Goal: Navigation & Orientation: Find specific page/section

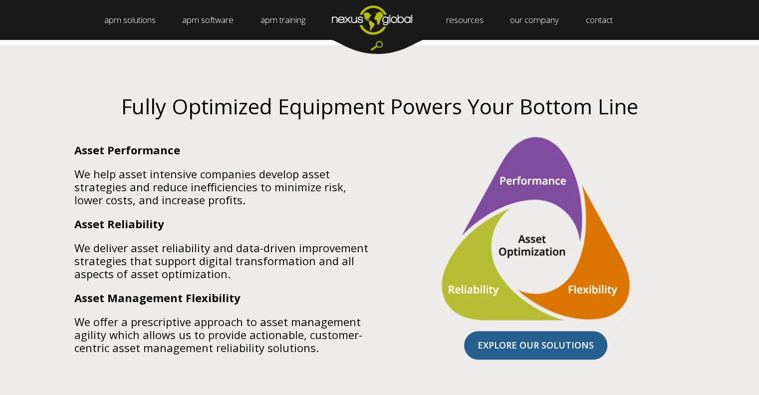
scroll to position [585, 0]
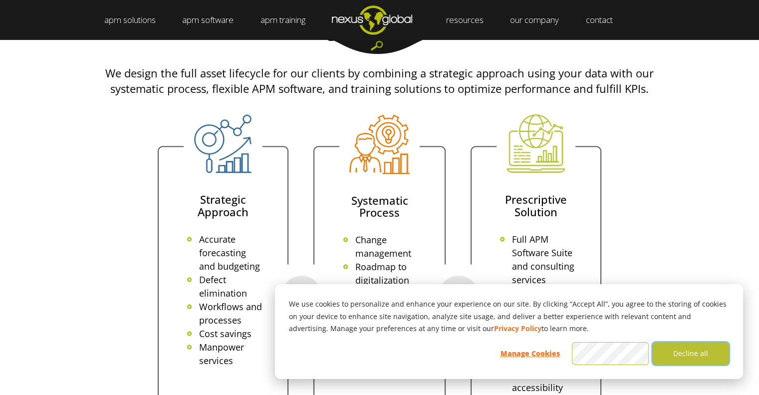
click at [689, 351] on button "Decline all" at bounding box center [690, 353] width 77 height 23
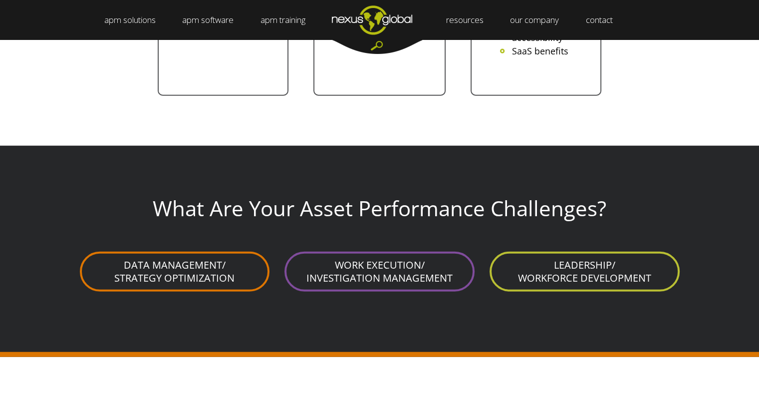
scroll to position [2444, 0]
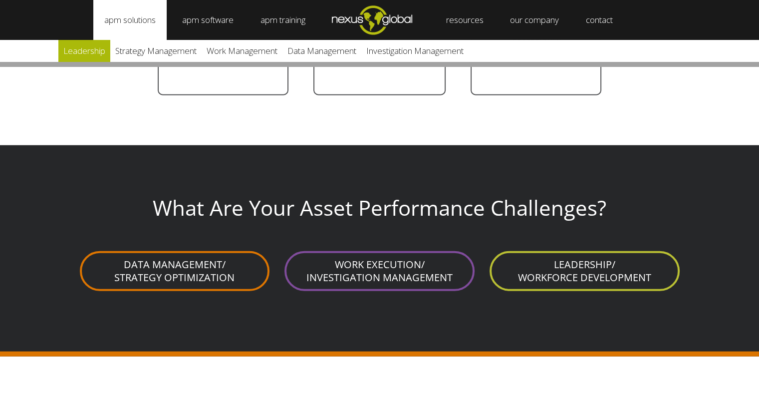
click at [94, 54] on link "Leadership" at bounding box center [84, 51] width 52 height 22
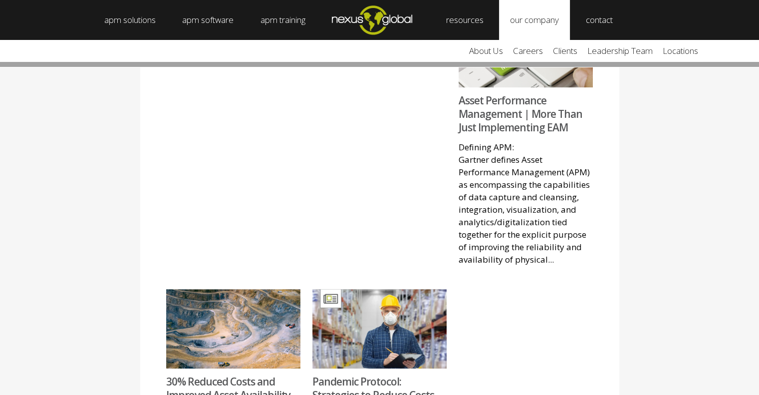
scroll to position [998, 0]
click at [493, 51] on link "about us" at bounding box center [486, 51] width 44 height 22
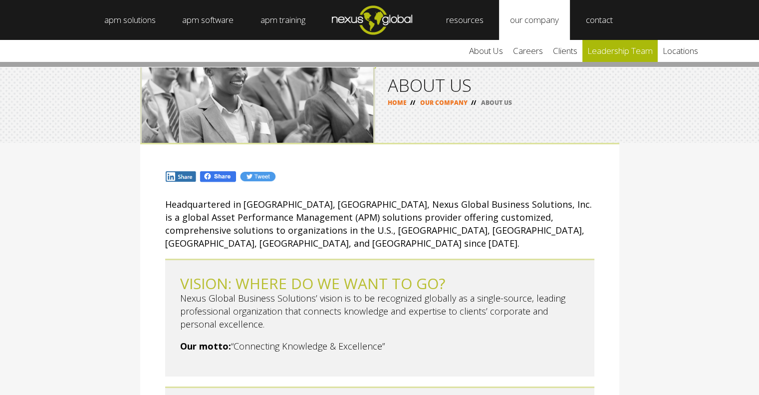
click at [635, 49] on link "leadership team" at bounding box center [619, 51] width 75 height 22
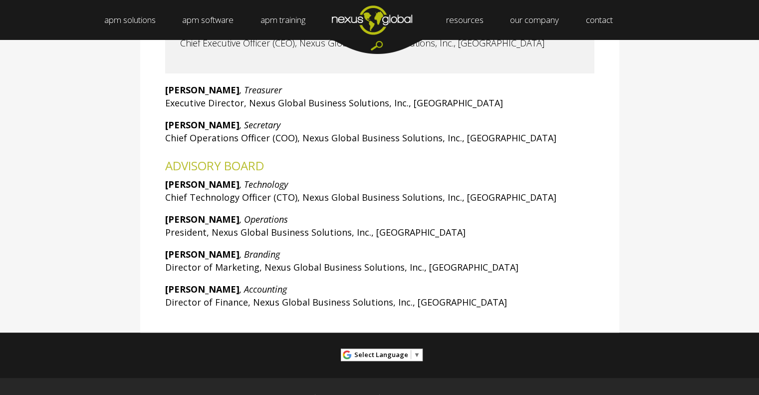
scroll to position [249, 0]
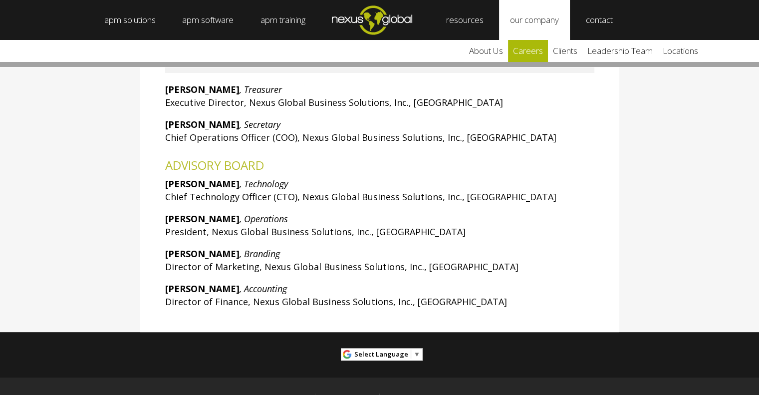
click at [537, 53] on link "careers" at bounding box center [528, 51] width 40 height 22
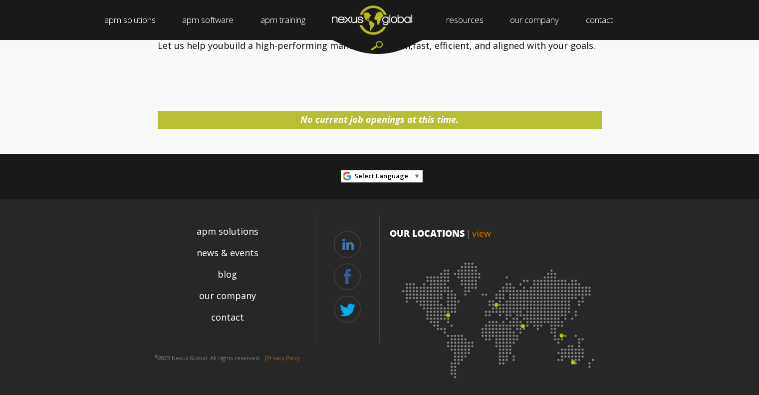
scroll to position [499, 0]
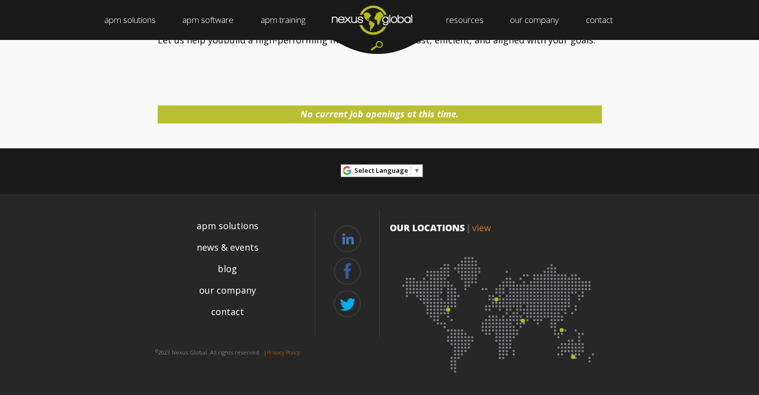
click at [523, 319] on img at bounding box center [500, 311] width 220 height 135
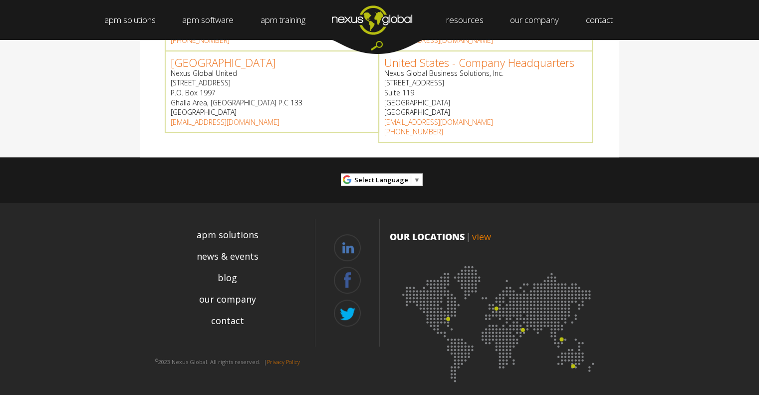
scroll to position [541, 0]
